Goal: Find specific fact: Find specific fact

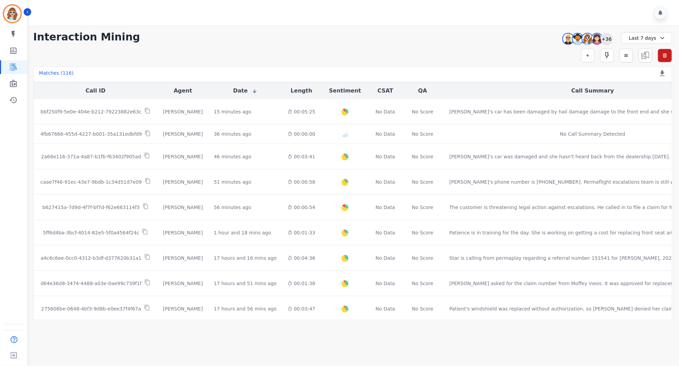
click at [611, 36] on div "+36" at bounding box center [607, 39] width 12 height 12
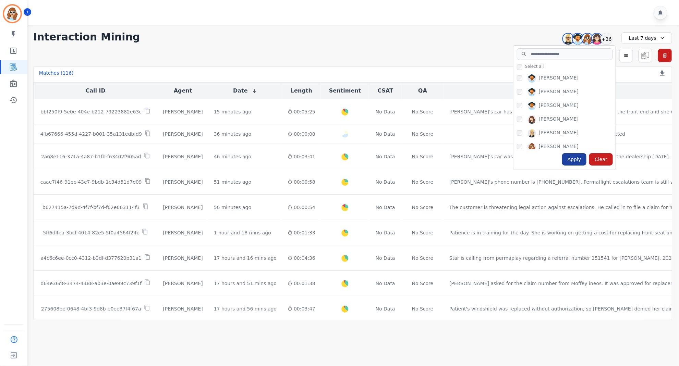
click at [571, 160] on div "Apply" at bounding box center [574, 159] width 25 height 12
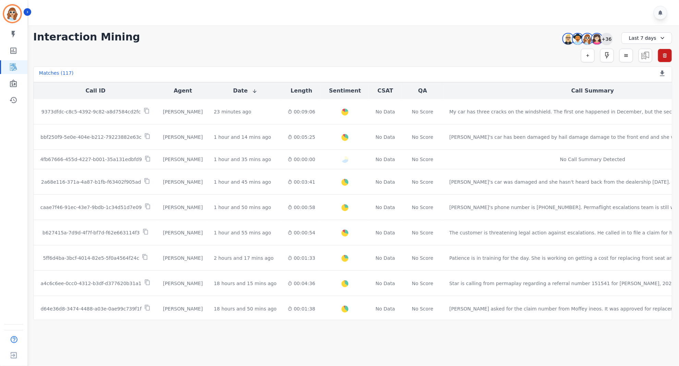
click at [604, 41] on div "+36" at bounding box center [607, 39] width 12 height 12
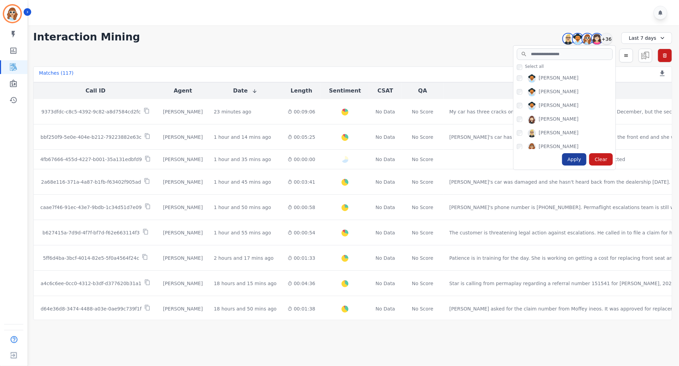
click at [572, 161] on div "Apply" at bounding box center [574, 159] width 25 height 12
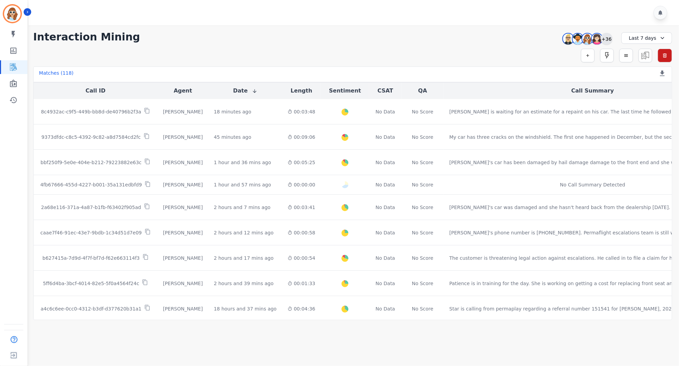
click at [608, 40] on div "+36" at bounding box center [607, 39] width 12 height 12
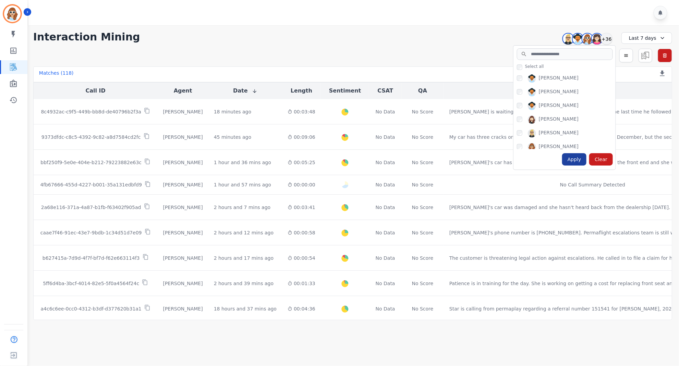
click at [576, 162] on div "Apply" at bounding box center [574, 159] width 25 height 12
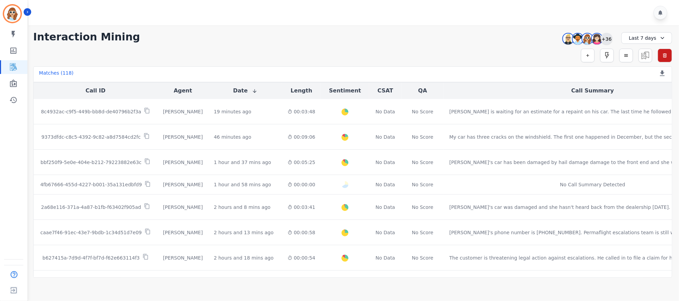
click at [608, 41] on div "+36" at bounding box center [607, 39] width 12 height 12
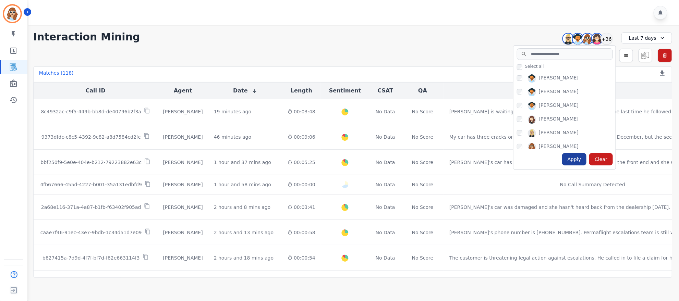
click at [576, 159] on div "Apply" at bounding box center [574, 159] width 25 height 12
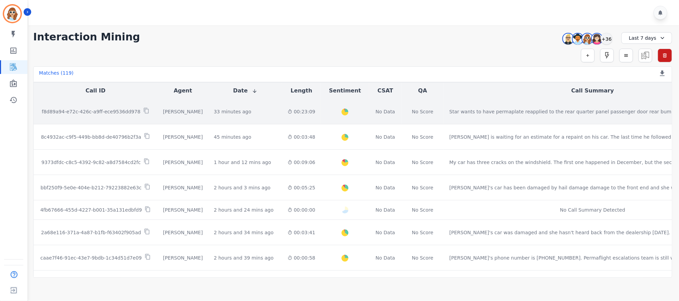
click at [83, 110] on p "f8d89a94-e72c-426c-a9ff-ece9536dd978" at bounding box center [91, 111] width 99 height 7
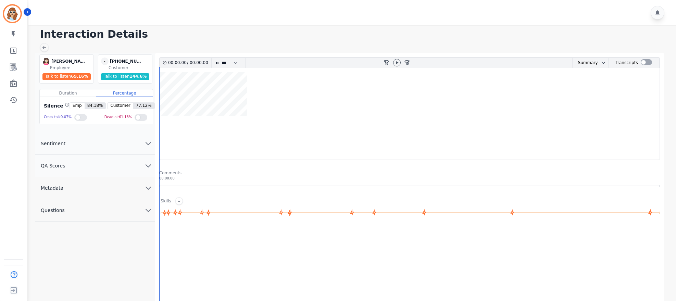
click at [144, 188] on icon "chevron down" at bounding box center [148, 188] width 8 height 8
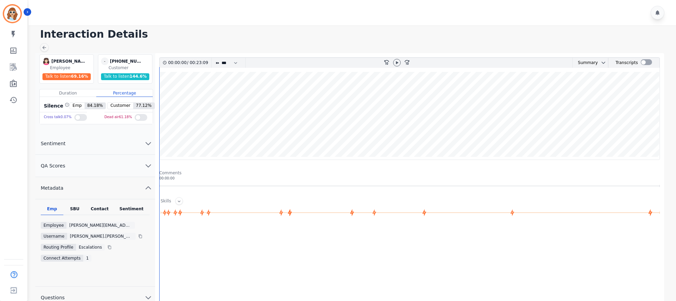
click at [72, 208] on div "SBU" at bounding box center [74, 210] width 23 height 9
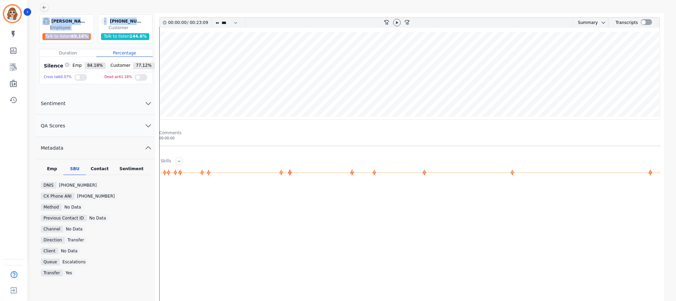
scroll to position [39, 0]
drag, startPoint x: 141, startPoint y: 9, endPoint x: 116, endPoint y: 25, distance: 29.1
click at [116, 25] on div "[PHONE_NUMBER]" at bounding box center [127, 23] width 34 height 8
copy div "2138049233"
click at [607, 245] on div at bounding box center [410, 256] width 503 height 137
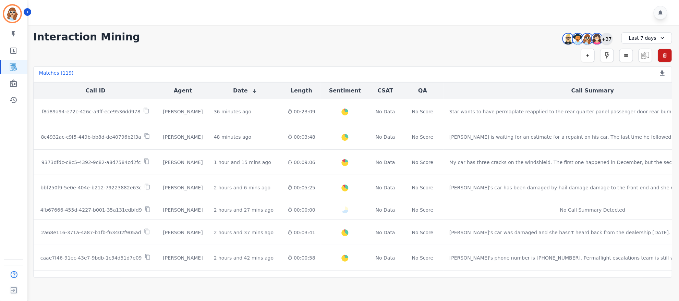
click at [607, 38] on div "+37" at bounding box center [607, 39] width 12 height 12
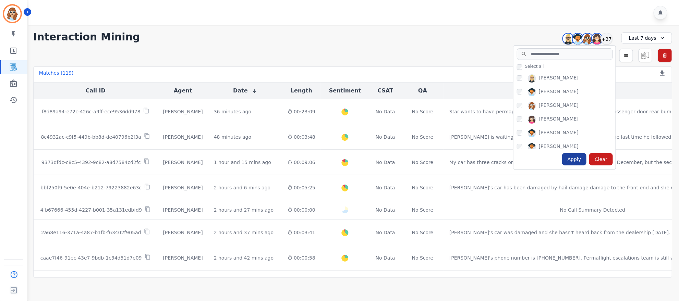
click at [571, 160] on div "Apply" at bounding box center [574, 159] width 25 height 12
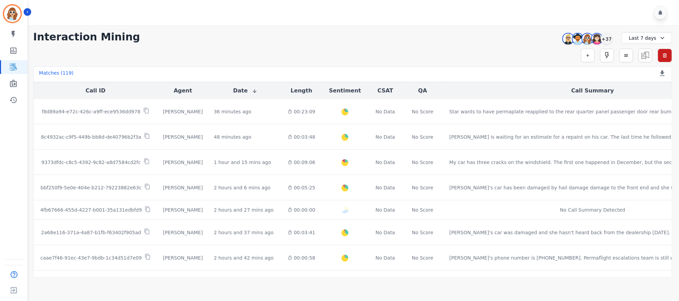
click at [520, 27] on div "**********" at bounding box center [352, 151] width 652 height 253
click at [505, 33] on div "**********" at bounding box center [352, 37] width 639 height 12
click at [607, 38] on div "+37" at bounding box center [607, 39] width 12 height 12
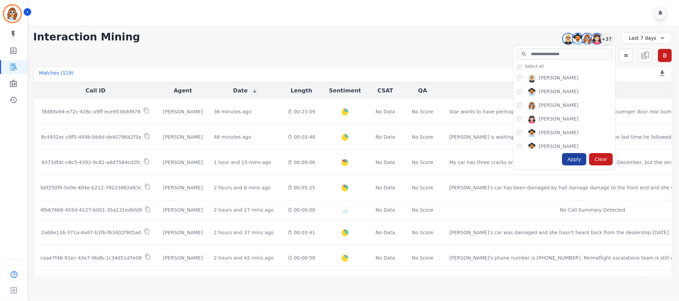
click at [578, 161] on div "Apply" at bounding box center [574, 159] width 25 height 12
